Goal: Answer question/provide support

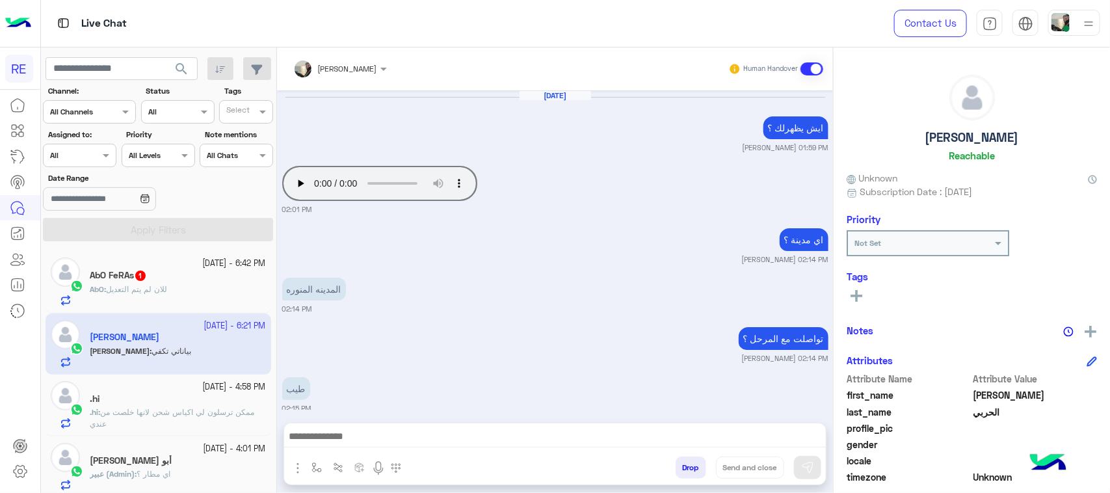
scroll to position [206, 0]
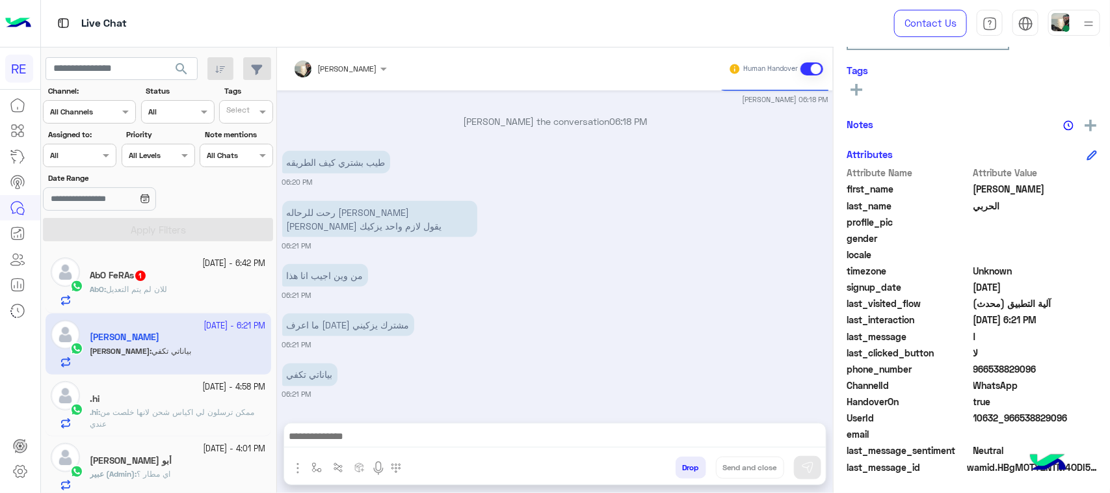
click at [177, 284] on div "AbO : للان لم يتم التعديل" at bounding box center [178, 294] width 176 height 23
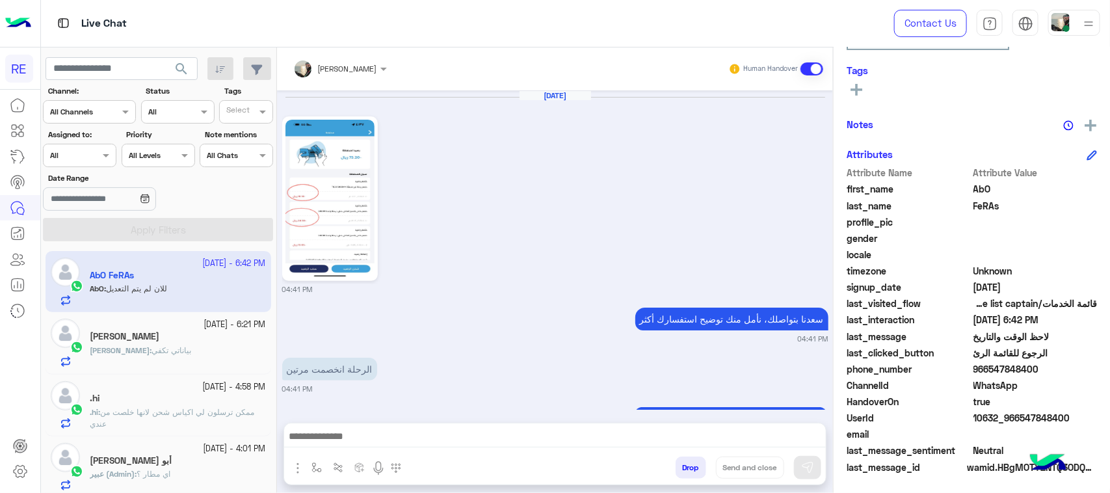
scroll to position [963, 0]
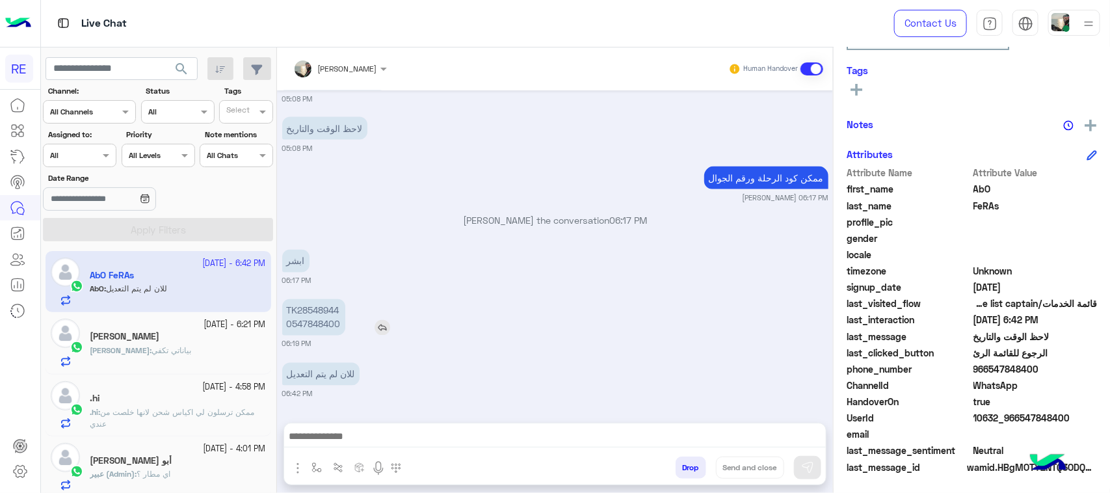
click at [332, 320] on p "TK28548944 0547848400" at bounding box center [313, 317] width 63 height 36
copy p "0547848400"
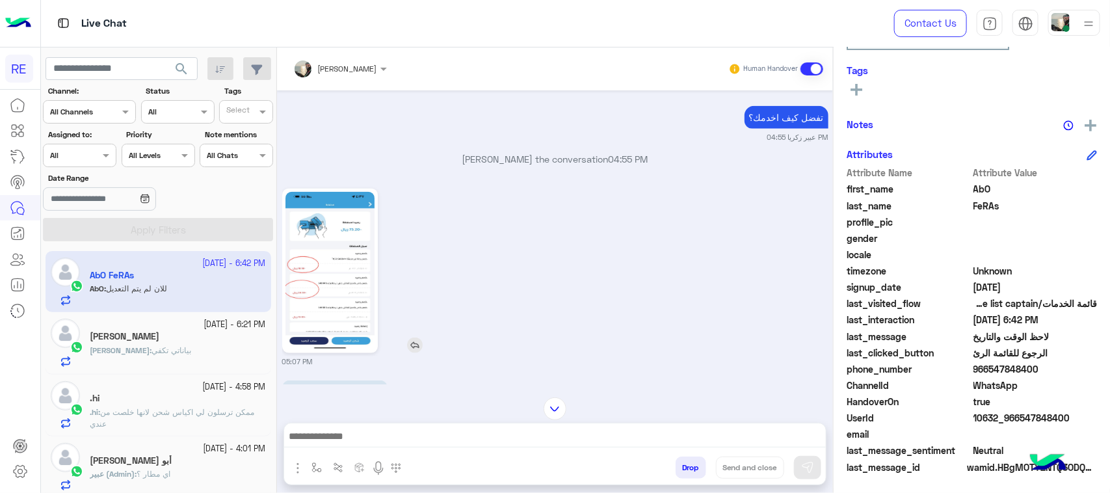
scroll to position [638, 0]
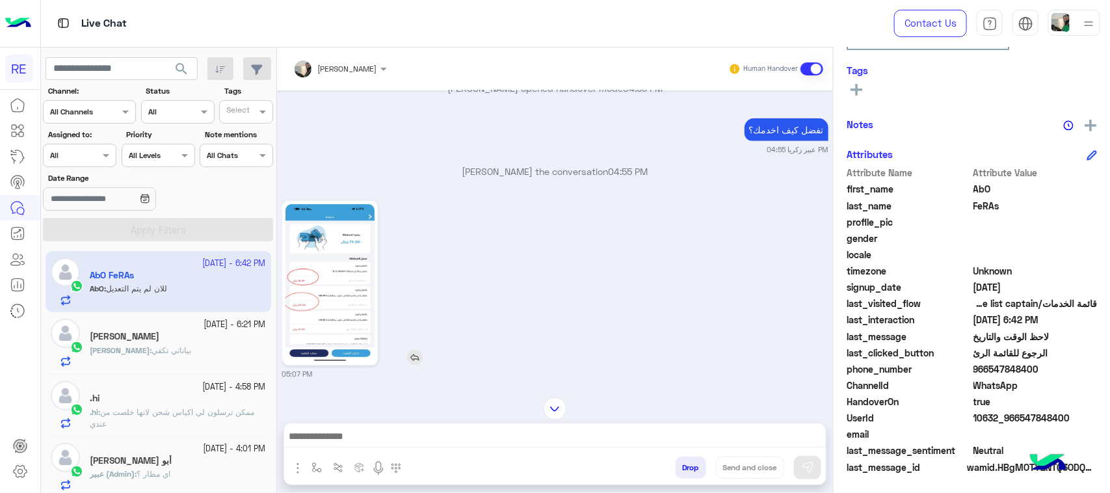
click at [359, 281] on img at bounding box center [329, 283] width 89 height 158
